Goal: Information Seeking & Learning: Learn about a topic

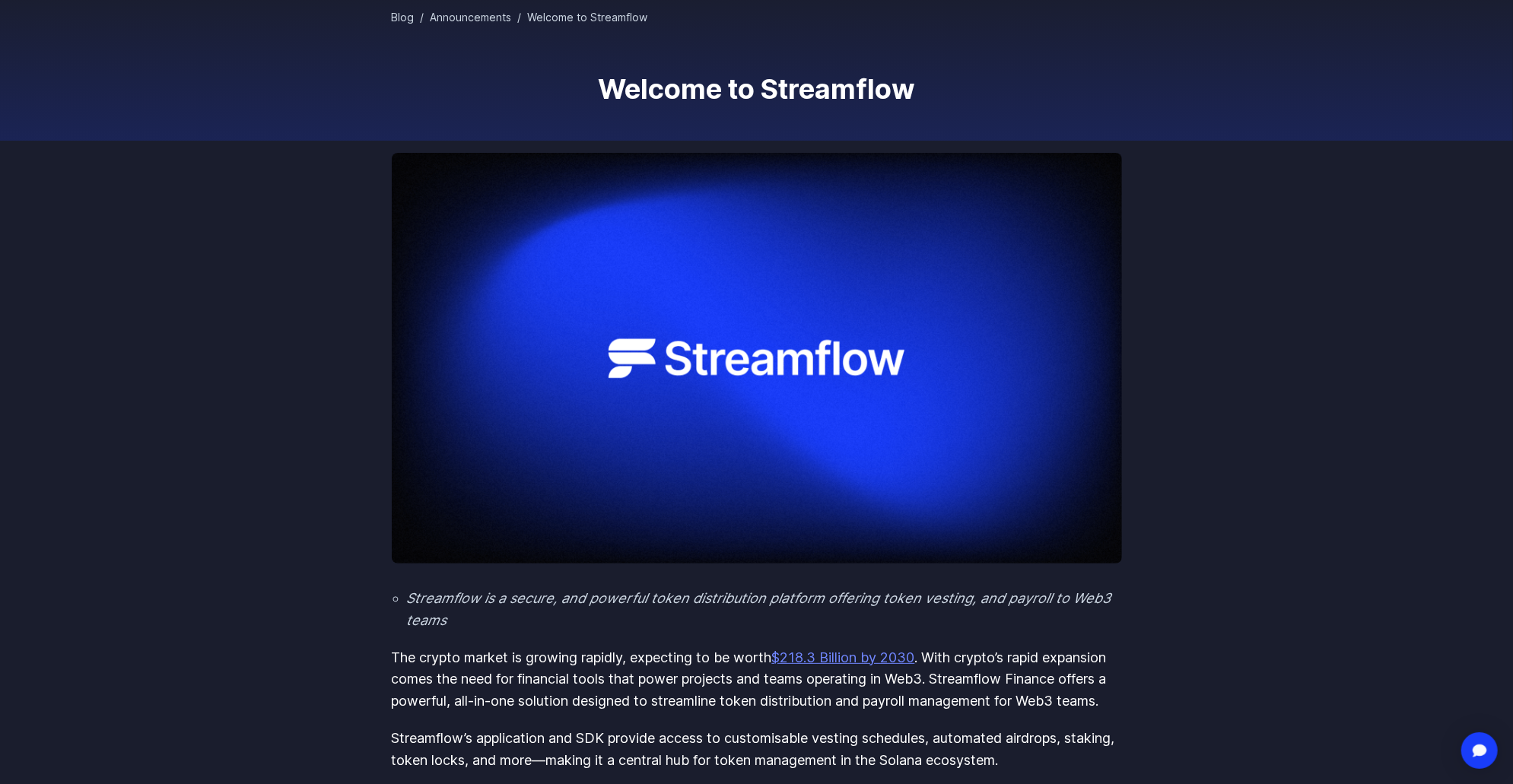
scroll to position [152, 0]
